Goal: Information Seeking & Learning: Learn about a topic

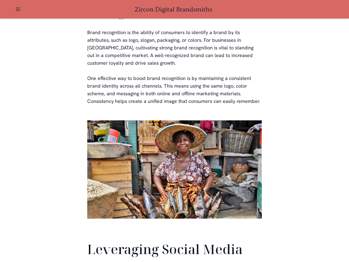
scroll to position [1283, 0]
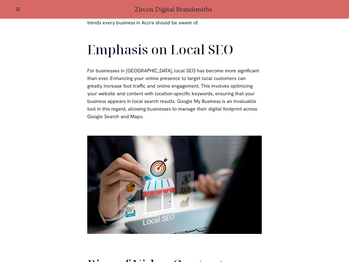
scroll to position [1229, 0]
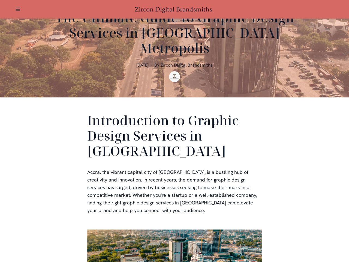
scroll to position [163, 0]
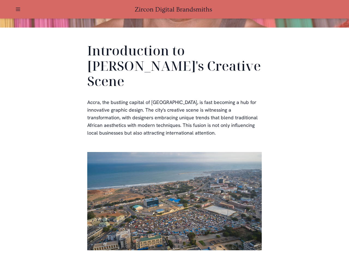
scroll to position [163, 0]
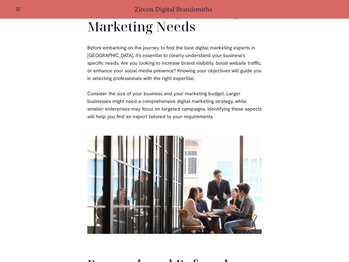
scroll to position [1297, 0]
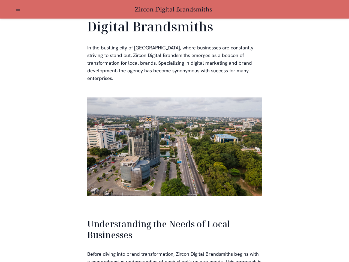
scroll to position [1162, 0]
